Goal: Task Accomplishment & Management: Use online tool/utility

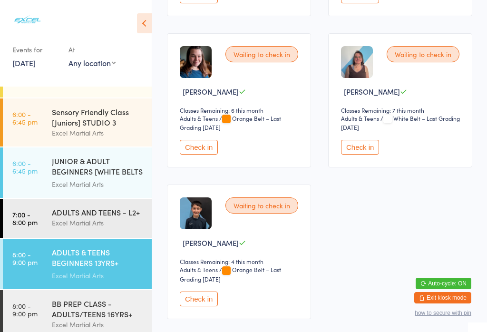
scroll to position [296, 0]
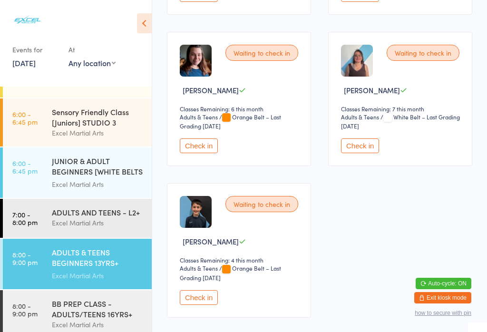
click at [352, 142] on button "Check in" at bounding box center [360, 145] width 38 height 15
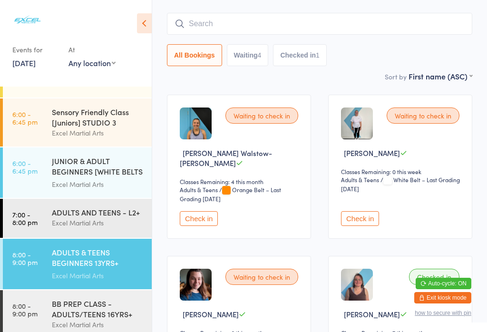
scroll to position [74, 0]
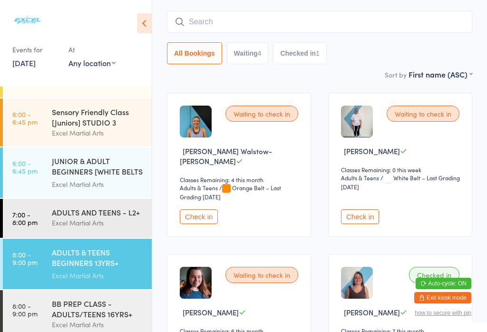
click at [364, 212] on button "Check in" at bounding box center [360, 216] width 38 height 15
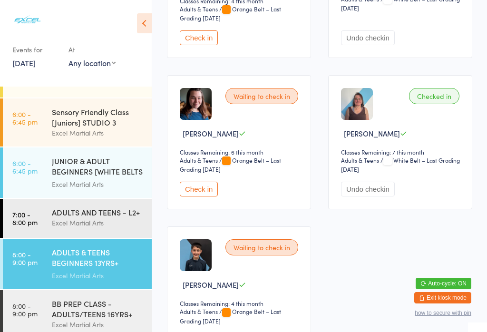
scroll to position [258, 0]
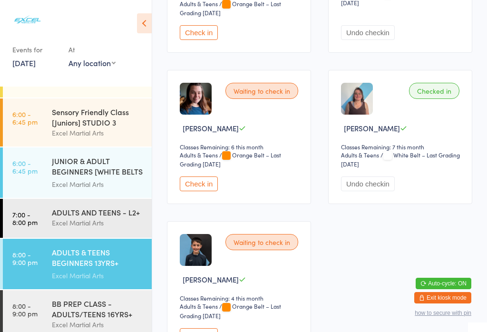
click at [206, 332] on button "Check in" at bounding box center [199, 335] width 38 height 15
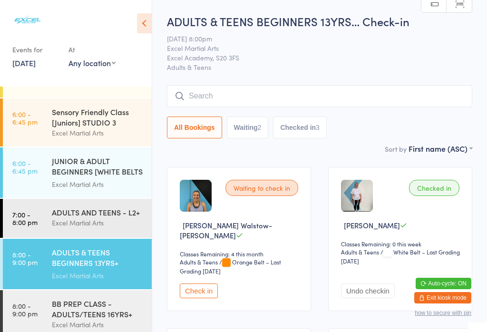
scroll to position [0, 0]
click at [32, 312] on time "8:00 - 9:00 pm" at bounding box center [24, 309] width 25 height 15
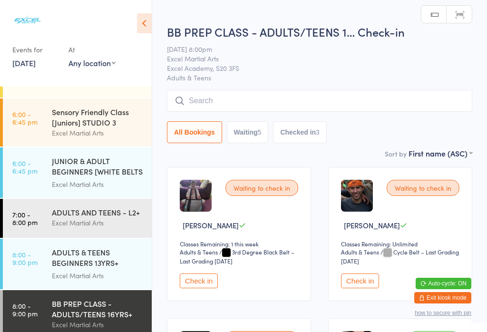
click at [44, 213] on link "7:00 - 8:00 pm ADULTS AND TEENS - L2+ Excel Martial Arts" at bounding box center [77, 218] width 149 height 39
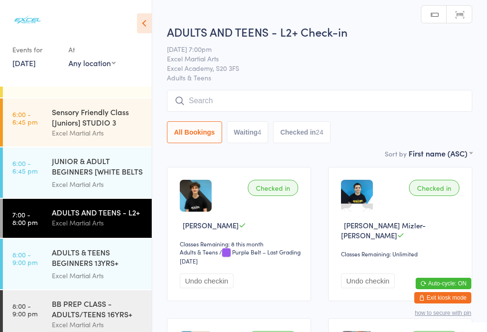
scroll to position [141, 0]
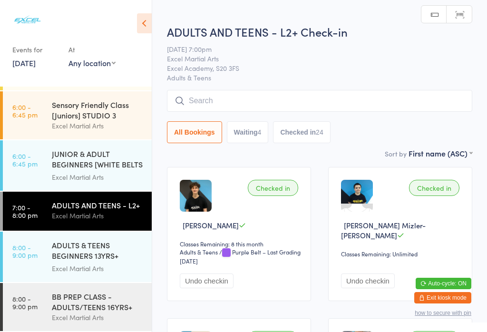
click at [41, 305] on link "8:00 - 9:00 pm BB PREP CLASS - ADULTS/TEENS 16YRS+ Excel Martial Arts" at bounding box center [77, 307] width 149 height 48
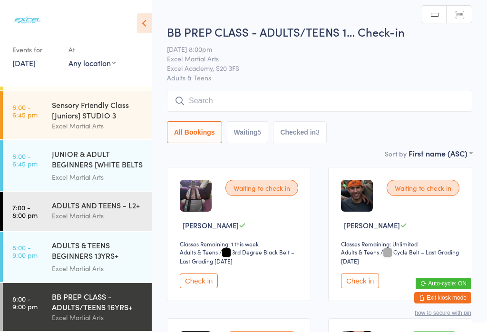
click at [198, 280] on button "Check in" at bounding box center [199, 280] width 38 height 15
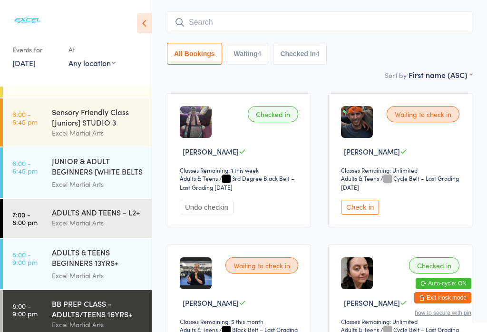
scroll to position [79, 0]
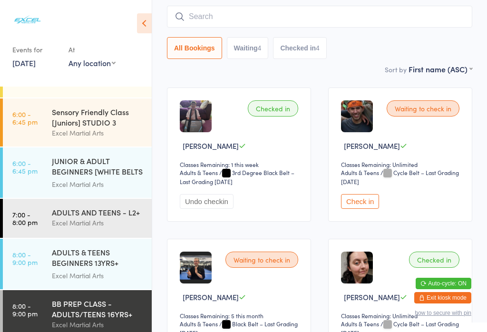
click at [355, 205] on button "Check in" at bounding box center [360, 201] width 38 height 15
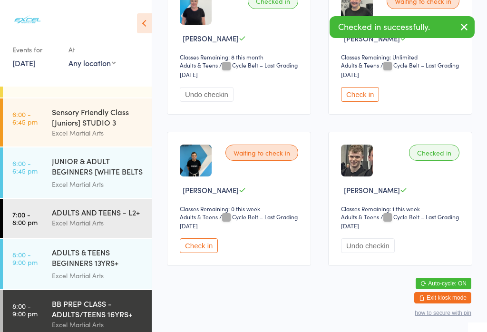
scroll to position [493, 0]
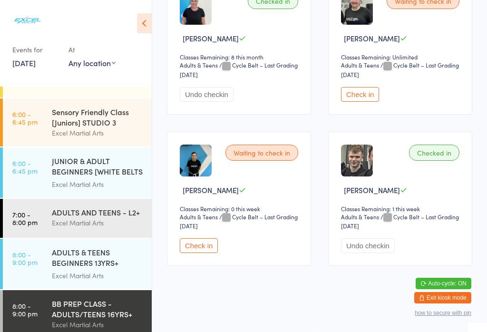
click at [129, 217] on div "ADULTS AND TEENS - L2+" at bounding box center [98, 212] width 92 height 10
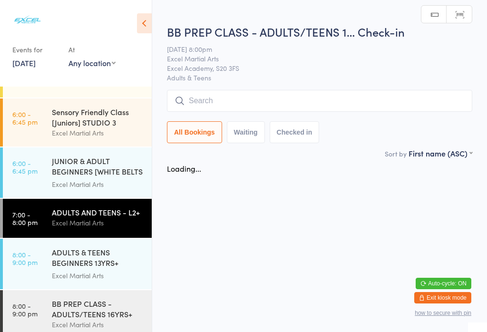
click at [106, 276] on html "You have now entered Kiosk Mode. Members will be able to check themselves in us…" at bounding box center [243, 166] width 487 height 332
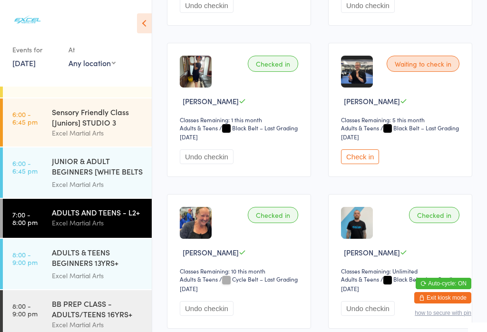
scroll to position [1033, 0]
click at [91, 277] on div "Excel Martial Arts" at bounding box center [98, 275] width 92 height 11
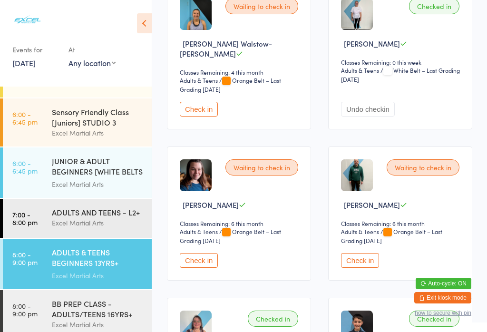
scroll to position [207, 0]
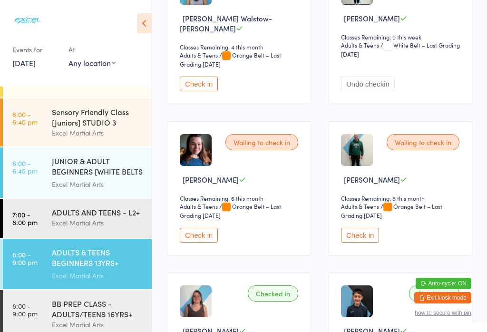
click at [218, 241] on button "Check in" at bounding box center [199, 235] width 38 height 15
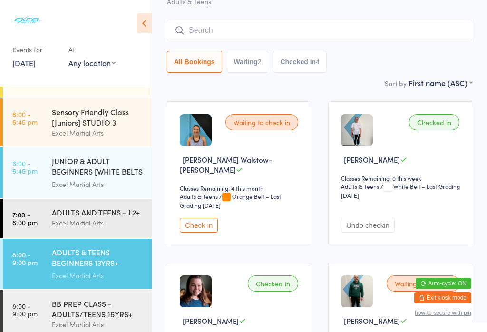
scroll to position [64, 0]
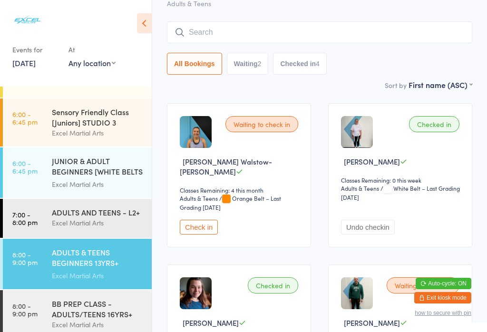
click at [196, 224] on button "Check in" at bounding box center [199, 227] width 38 height 15
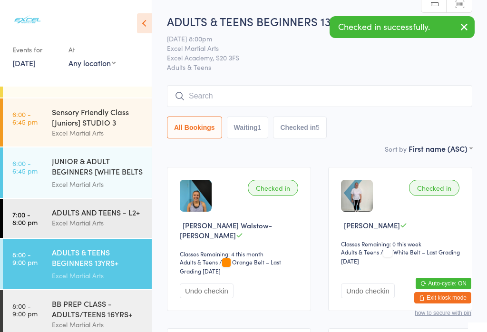
scroll to position [7, 0]
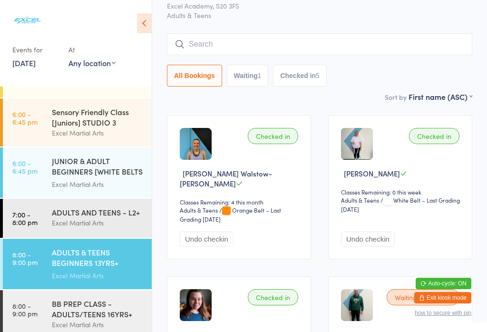
click at [246, 76] on button "Waiting 1" at bounding box center [248, 76] width 42 height 22
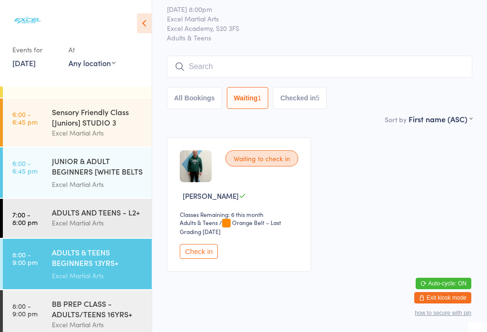
scroll to position [29, 0]
click at [313, 100] on button "Checked in 5" at bounding box center [300, 99] width 54 height 22
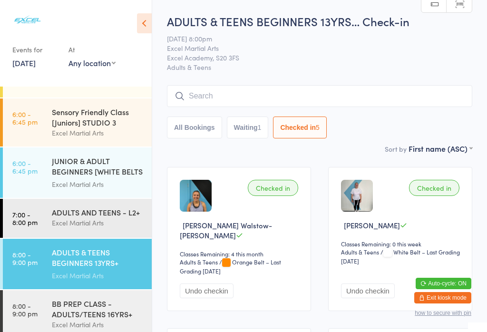
scroll to position [141, 0]
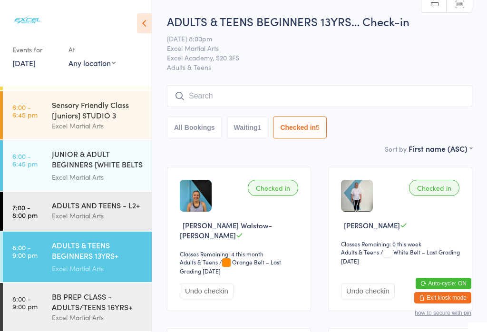
click at [69, 259] on div "ADULTS & TEENS BEGINNERS 13YRS+ [WHITE BELT & L1]" at bounding box center [98, 251] width 92 height 23
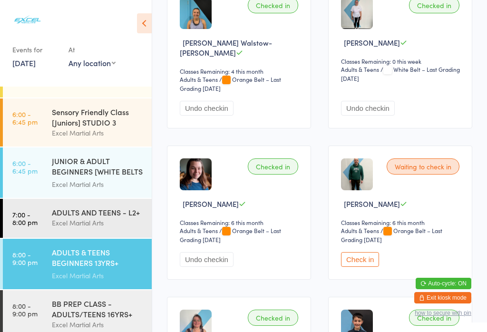
scroll to position [178, 0]
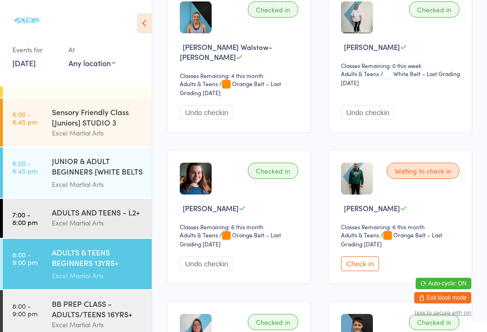
click at [360, 266] on button "Check in" at bounding box center [360, 263] width 38 height 15
